Goal: Transaction & Acquisition: Purchase product/service

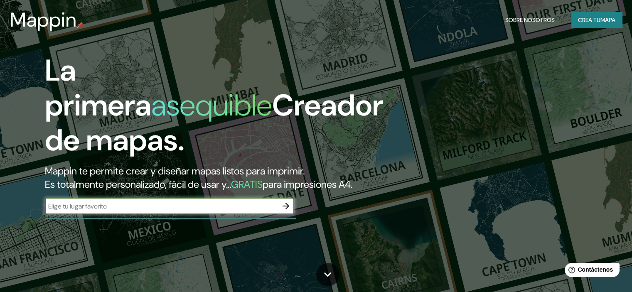
click at [173, 211] on input "text" at bounding box center [161, 206] width 233 height 10
type input "O"
click at [288, 209] on icon "button" at bounding box center [286, 206] width 7 height 7
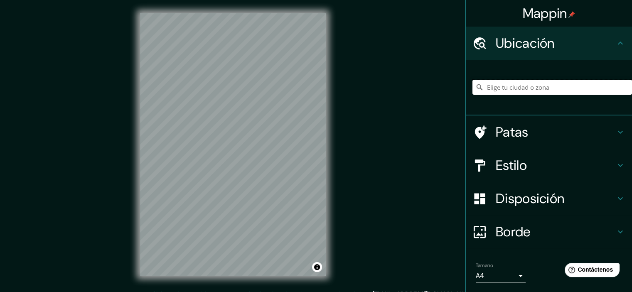
click at [529, 91] on input "Elige tu ciudad o zona" at bounding box center [552, 87] width 160 height 15
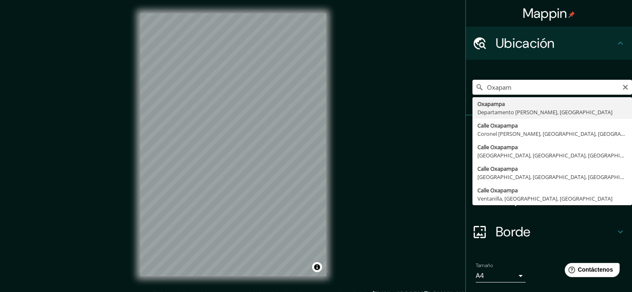
type input "Oxapampa, Departamento de Pasco, Perú"
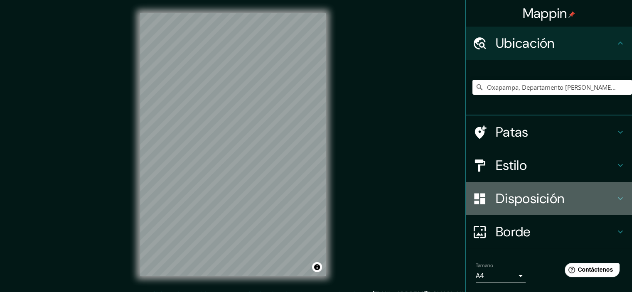
click at [601, 201] on h4 "Disposición" at bounding box center [556, 198] width 120 height 17
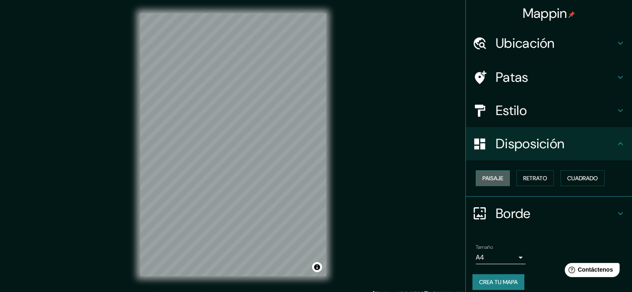
click at [491, 177] on font "Paisaje" at bounding box center [492, 177] width 21 height 7
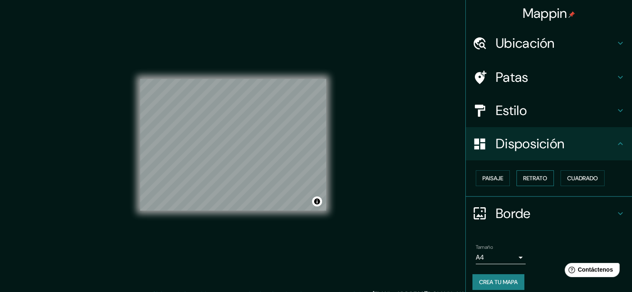
click at [516, 178] on button "Retrato" at bounding box center [534, 178] width 37 height 16
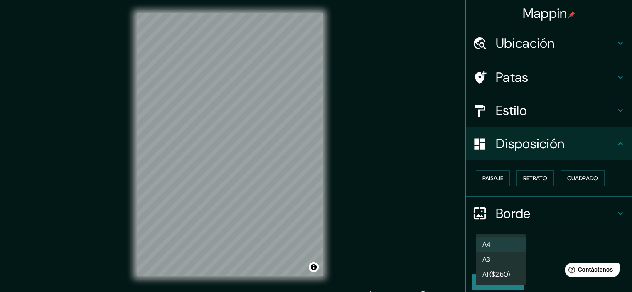
click at [510, 260] on body "Mappin Ubicación Oxapampa, Departamento de Pasco, Perú Patas Estilo Disposición…" at bounding box center [316, 146] width 632 height 292
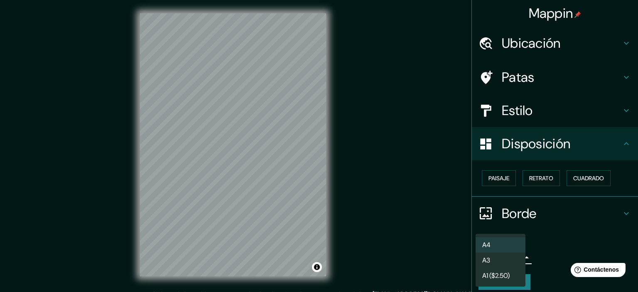
click at [507, 260] on li "A3" at bounding box center [501, 260] width 50 height 15
type input "a4"
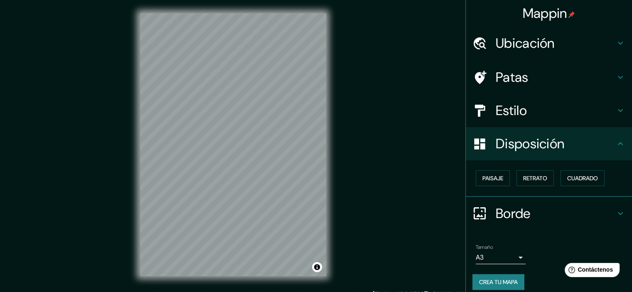
click at [563, 108] on h4 "Estilo" at bounding box center [556, 110] width 120 height 17
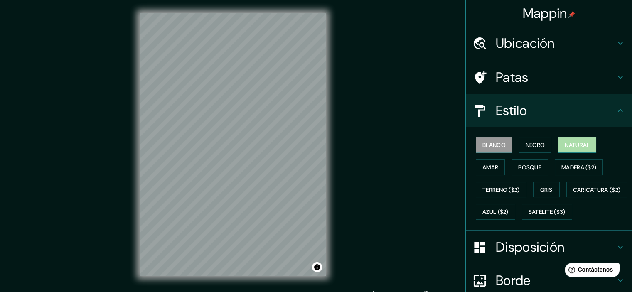
click at [568, 143] on font "Natural" at bounding box center [577, 144] width 25 height 7
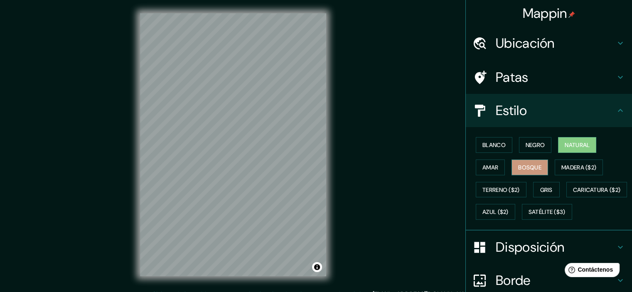
click at [532, 166] on font "Bosque" at bounding box center [529, 167] width 23 height 7
click at [499, 165] on button "Amar" at bounding box center [490, 168] width 29 height 16
click at [518, 164] on font "Bosque" at bounding box center [529, 167] width 23 height 7
click at [558, 144] on button "Natural" at bounding box center [577, 145] width 38 height 16
click at [526, 156] on div "Blanco Negro Natural Amar Bosque Madera ($2) Terreno ($2) Gris Caricatura ($2) …" at bounding box center [552, 178] width 160 height 89
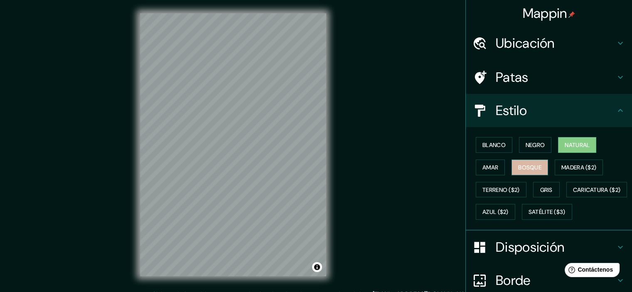
click at [523, 167] on font "Bosque" at bounding box center [529, 167] width 23 height 7
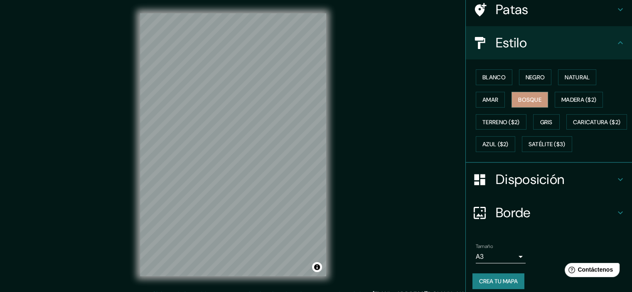
scroll to position [53, 0]
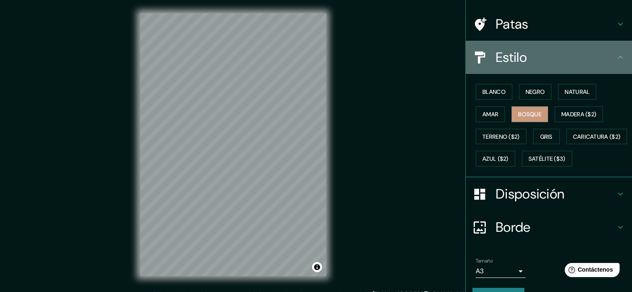
click at [615, 54] on icon at bounding box center [620, 57] width 10 height 10
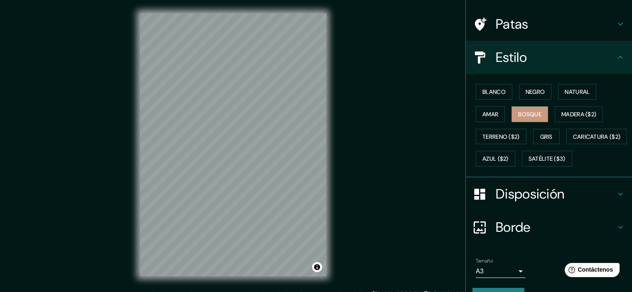
click at [615, 55] on icon at bounding box center [620, 57] width 10 height 10
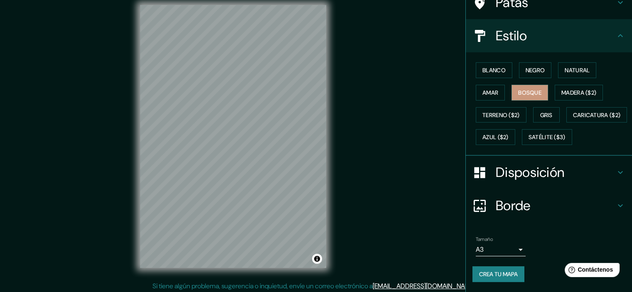
scroll to position [10, 0]
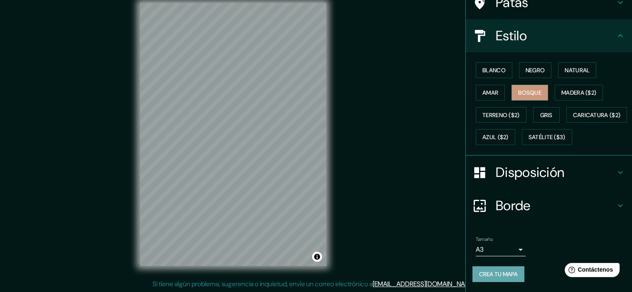
click at [499, 276] on font "Crea tu mapa" at bounding box center [498, 273] width 39 height 7
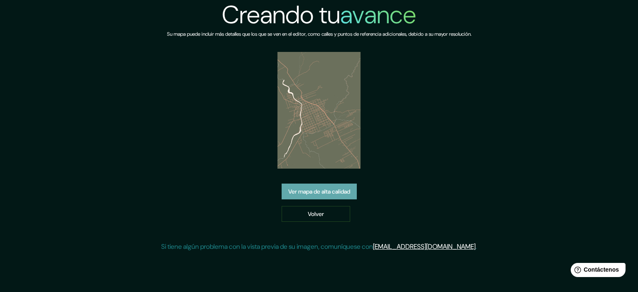
click at [319, 195] on font "Ver mapa de alta calidad" at bounding box center [319, 191] width 62 height 7
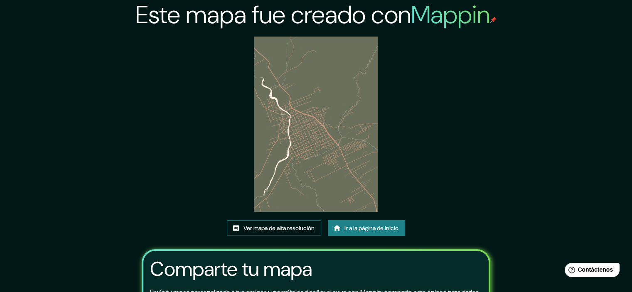
click at [287, 232] on font "Ver mapa de alta resolución" at bounding box center [278, 228] width 71 height 11
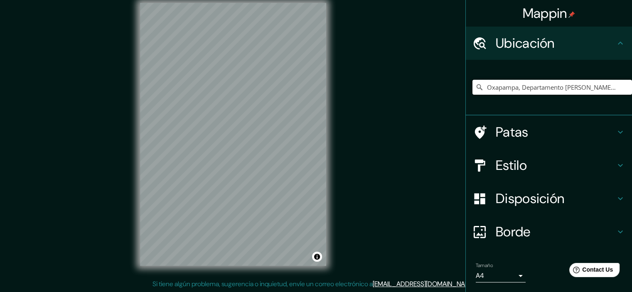
click at [600, 92] on input "Oxapampa, Departamento [PERSON_NAME], [GEOGRAPHIC_DATA]" at bounding box center [552, 87] width 160 height 15
click at [605, 92] on input "Oxapampa, Departamento [PERSON_NAME], [GEOGRAPHIC_DATA]" at bounding box center [552, 87] width 160 height 15
click at [615, 170] on icon at bounding box center [620, 165] width 10 height 10
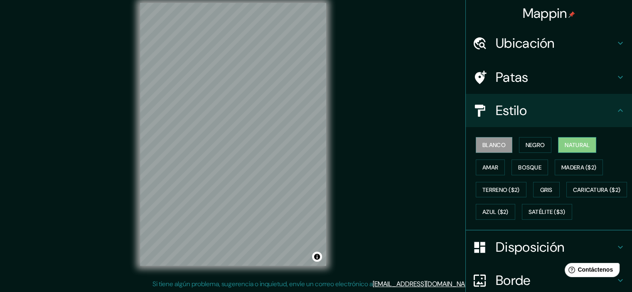
click at [580, 140] on font "Natural" at bounding box center [577, 145] width 25 height 11
click at [526, 145] on font "Negro" at bounding box center [536, 144] width 20 height 7
click at [558, 147] on button "Natural" at bounding box center [577, 145] width 38 height 16
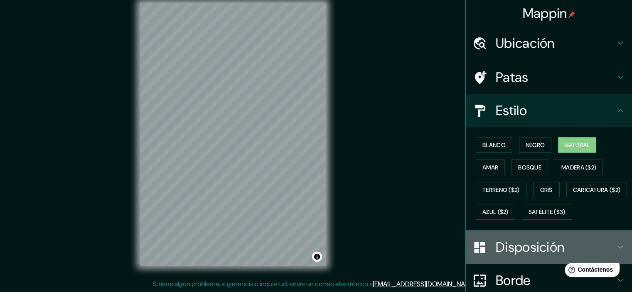
click at [497, 253] on div "Disposición" at bounding box center [549, 247] width 166 height 33
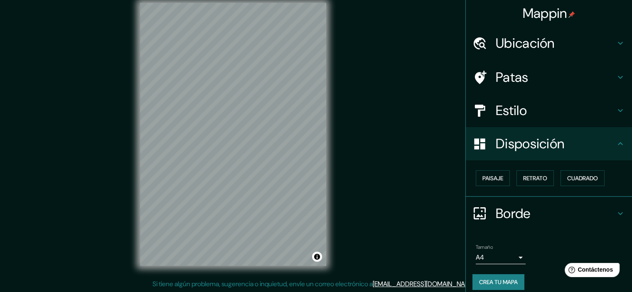
click at [511, 251] on body "Mappin Ubicación Oxapampa, Departamento de Pasco, Perú Patas Estilo Disposición…" at bounding box center [316, 136] width 632 height 292
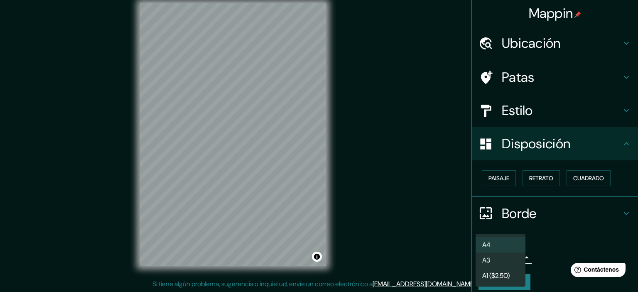
click at [505, 260] on li "A3" at bounding box center [501, 260] width 50 height 15
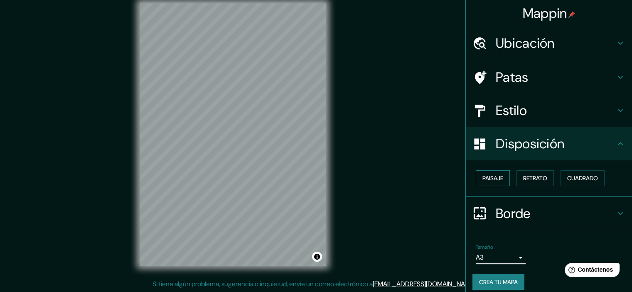
click at [482, 179] on font "Paisaje" at bounding box center [492, 177] width 21 height 7
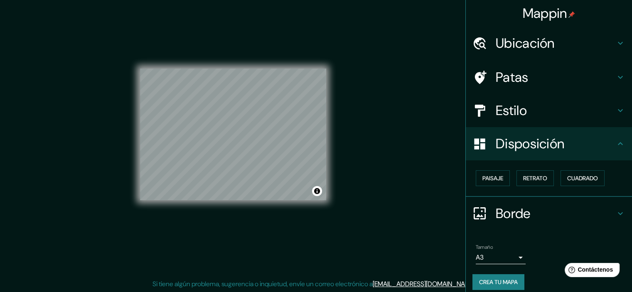
click at [533, 186] on div "Paisaje Retrato Cuadrado" at bounding box center [552, 178] width 160 height 22
click at [533, 180] on font "Retrato" at bounding box center [535, 177] width 24 height 7
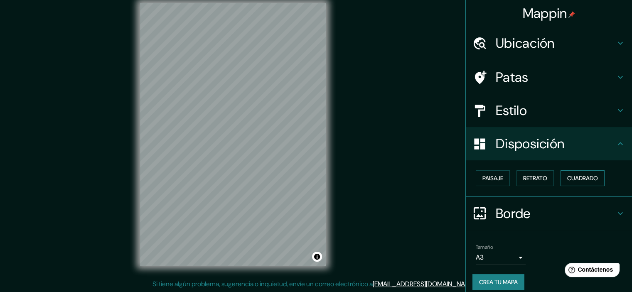
click at [588, 180] on font "Cuadrado" at bounding box center [582, 177] width 31 height 7
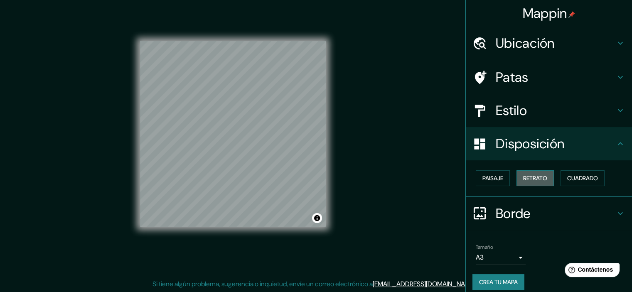
click at [537, 180] on font "Retrato" at bounding box center [535, 177] width 24 height 7
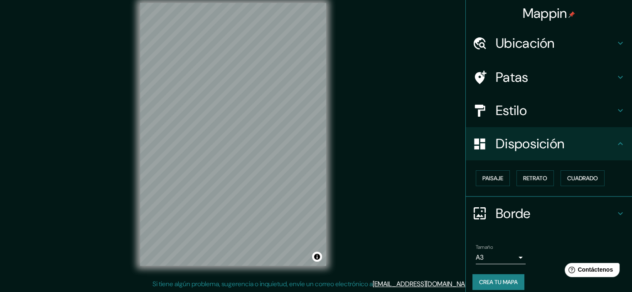
click at [491, 278] on font "Crea tu mapa" at bounding box center [498, 281] width 39 height 7
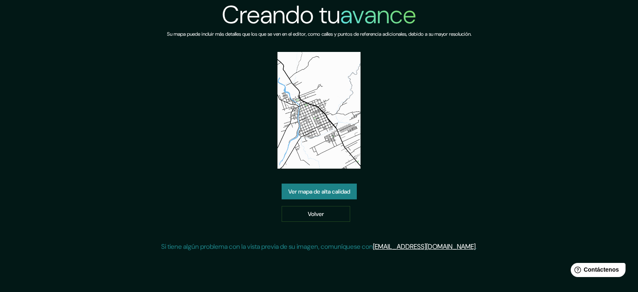
click at [347, 193] on font "Ver mapa de alta calidad" at bounding box center [319, 191] width 62 height 7
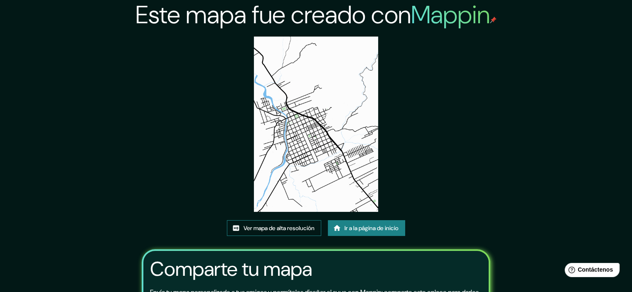
click at [305, 229] on font "Ver mapa de alta resolución" at bounding box center [278, 227] width 71 height 7
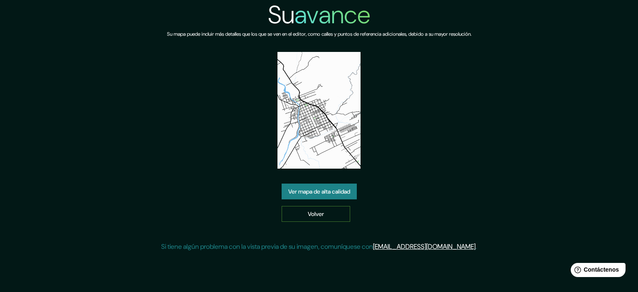
click at [317, 214] on font "Volver" at bounding box center [316, 213] width 16 height 7
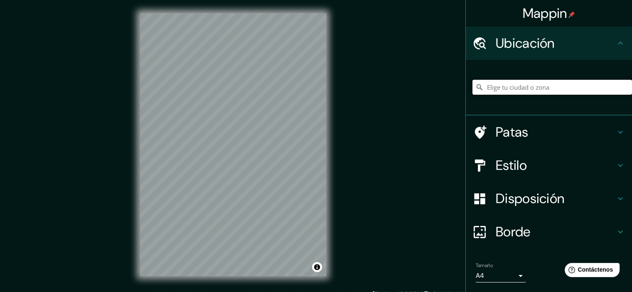
click at [551, 86] on input "Elige tu ciudad o zona" at bounding box center [552, 87] width 160 height 15
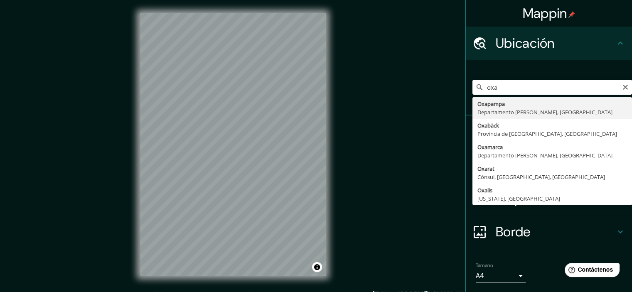
type input "Oxapampa, Departamento de Pasco, Perú"
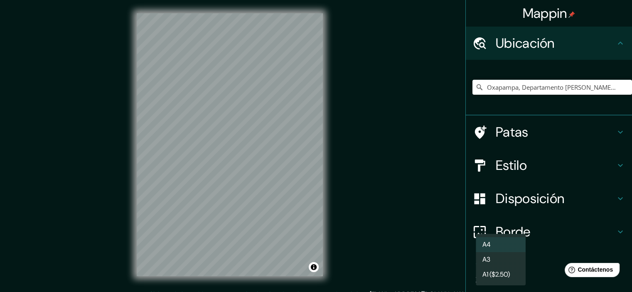
click at [509, 276] on body "Mappin Ubicación Oxapampa, Departamento de Pasco, Perú Patas Estilo Disposición…" at bounding box center [316, 146] width 632 height 292
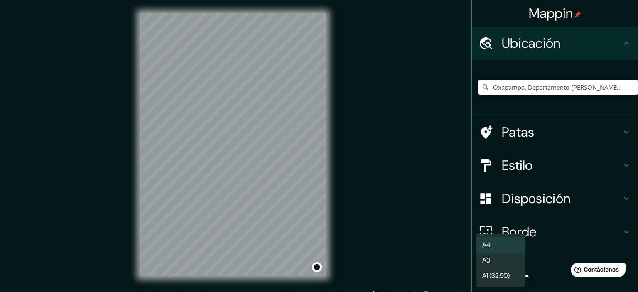
click at [505, 259] on li "A3" at bounding box center [501, 260] width 50 height 15
type input "a4"
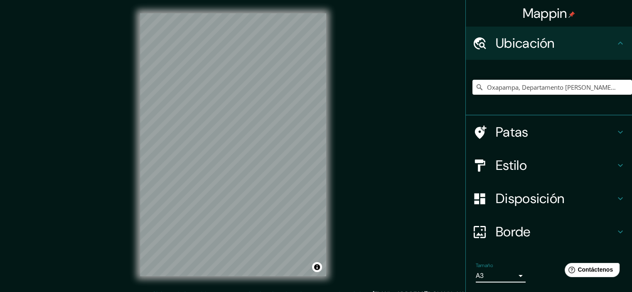
click at [556, 166] on h4 "Estilo" at bounding box center [556, 165] width 120 height 17
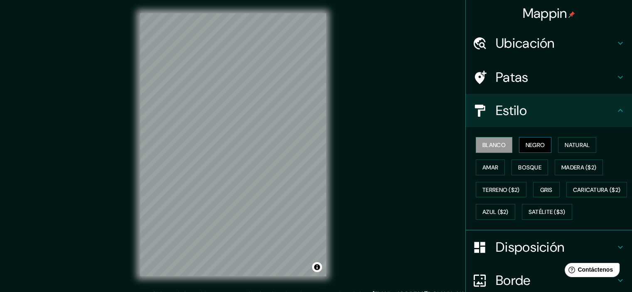
click at [526, 144] on font "Negro" at bounding box center [536, 144] width 20 height 7
click at [574, 144] on font "Natural" at bounding box center [577, 144] width 25 height 7
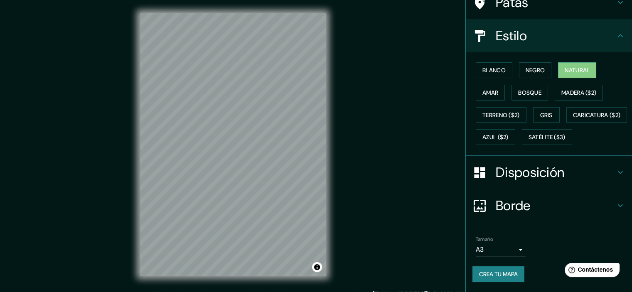
scroll to position [95, 0]
click at [499, 272] on font "Crea tu mapa" at bounding box center [498, 273] width 39 height 7
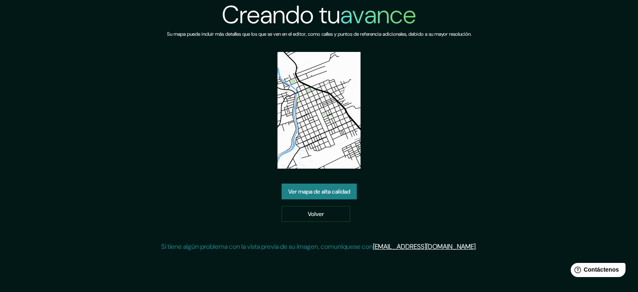
click at [319, 197] on font "Ver mapa de alta calidad" at bounding box center [319, 191] width 62 height 11
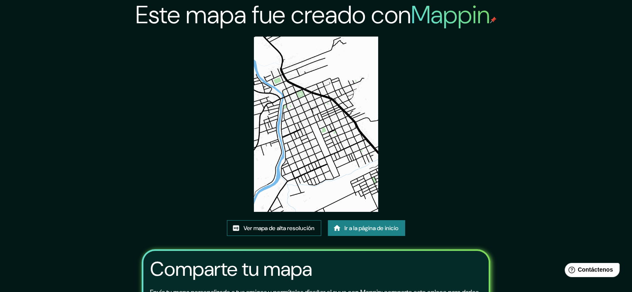
click at [264, 230] on font "Ver mapa de alta resolución" at bounding box center [278, 227] width 71 height 7
